Goal: Check status

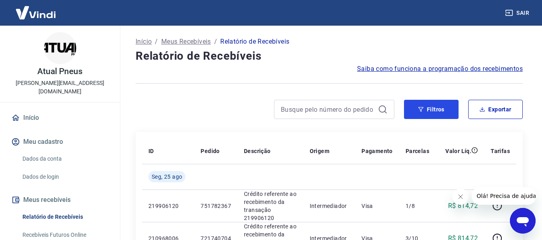
click at [443, 107] on button "Filtros" at bounding box center [431, 109] width 55 height 19
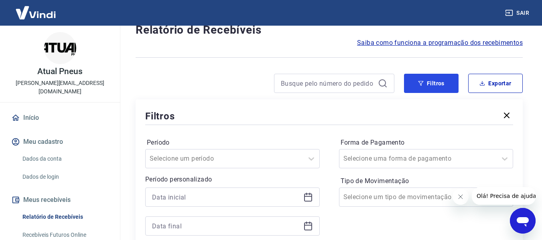
scroll to position [40, 0]
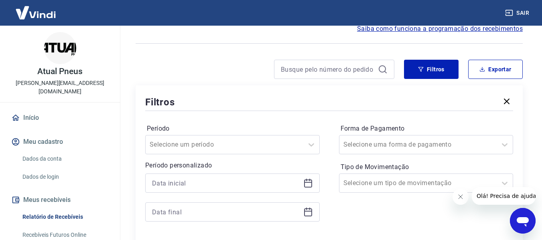
click at [306, 182] on icon at bounding box center [308, 182] width 8 height 1
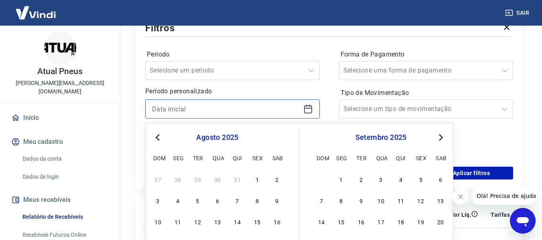
scroll to position [160, 0]
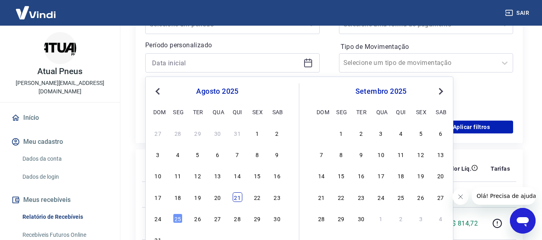
click at [241, 194] on div "21" at bounding box center [238, 197] width 10 height 10
type input "21/08/2025"
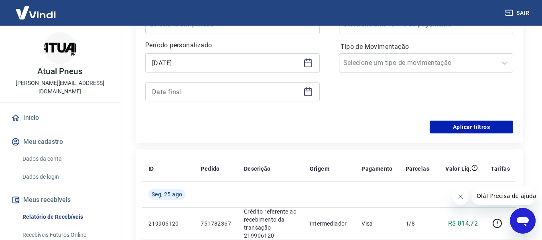
click at [309, 93] on icon at bounding box center [308, 92] width 10 height 10
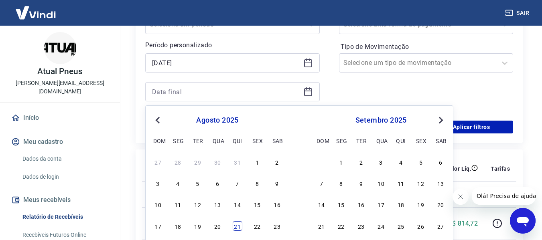
click at [239, 228] on div "21" at bounding box center [238, 226] width 10 height 10
type input "21/08/2025"
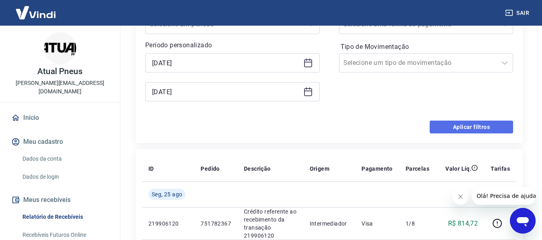
click at [476, 127] on button "Aplicar filtros" at bounding box center [470, 127] width 83 height 13
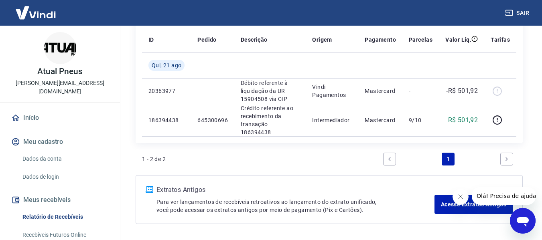
scroll to position [93, 0]
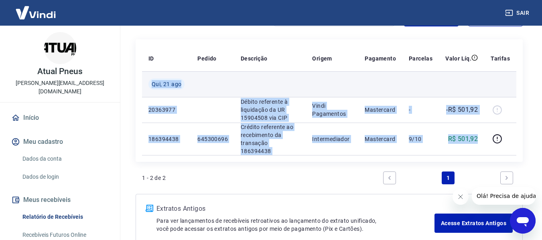
drag, startPoint x: 481, startPoint y: 136, endPoint x: 145, endPoint y: 84, distance: 340.5
click at [145, 84] on tbody "Qui, 21 ago 20363977 Débito referente à liquidação da UR 15904508 via CIP Vindi…" at bounding box center [329, 113] width 374 height 84
